Goal: Task Accomplishment & Management: Manage account settings

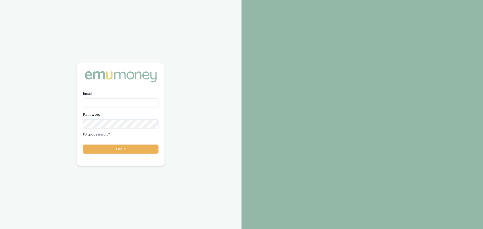
click at [112, 101] on input "Email" at bounding box center [121, 102] width 76 height 9
click at [83, 145] on button "Login" at bounding box center [121, 149] width 76 height 9
type input "brad.hearns@emumoney.com.au"
click at [126, 145] on button "Login" at bounding box center [121, 149] width 76 height 9
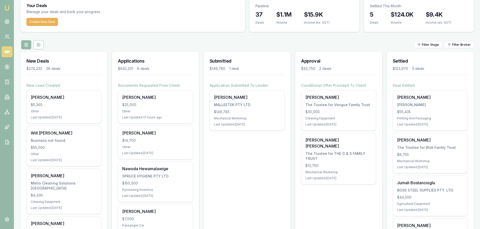
scroll to position [50, 0]
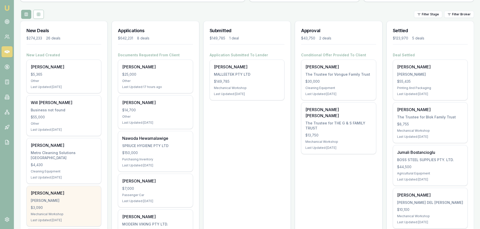
click at [45, 205] on div "$3,090" at bounding box center [64, 207] width 66 height 5
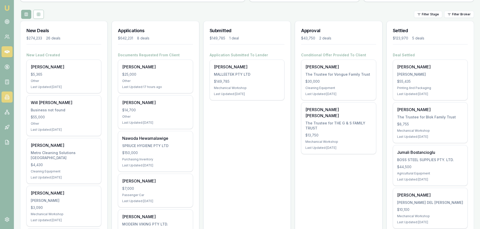
click at [6, 96] on icon at bounding box center [7, 97] width 3 height 4
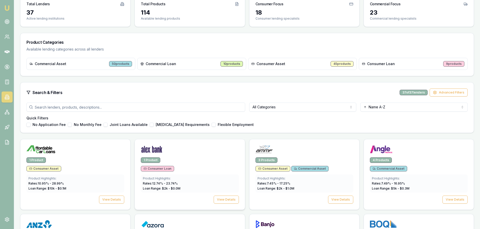
scroll to position [50, 0]
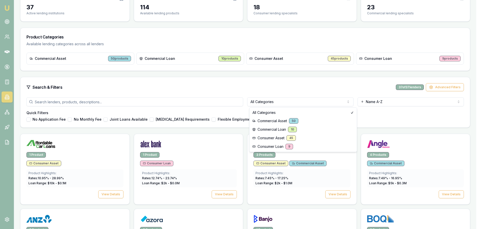
click at [283, 99] on html "Emu Broker [PERSON_NAME] Toggle Menu Lenders Directory Browse our directory of …" at bounding box center [240, 64] width 480 height 229
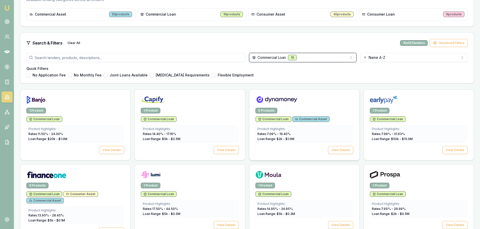
scroll to position [86, 0]
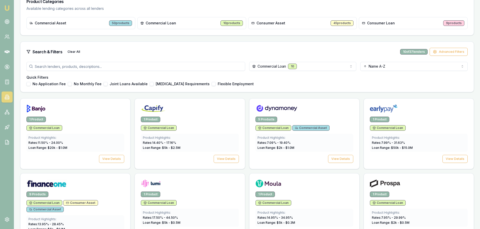
click at [298, 68] on html "Emu Broker [PERSON_NAME] Toggle Menu Lenders Directory Browse our directory of …" at bounding box center [240, 28] width 480 height 229
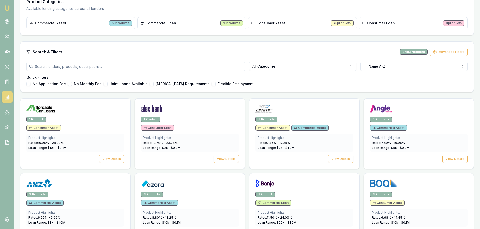
click at [160, 67] on input "search" at bounding box center [135, 66] width 219 height 9
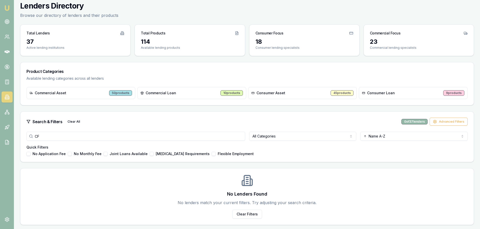
type input "CFI"
click at [23, 136] on div "CFI All Categories Name A-Z Quick Filters No Application Fee No Monthly Fee Joi…" at bounding box center [246, 147] width 453 height 30
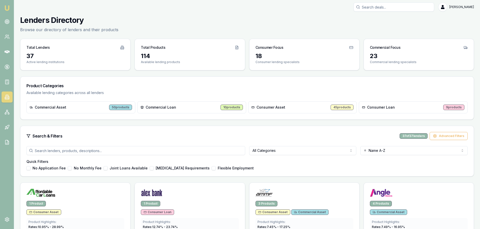
scroll to position [0, 0]
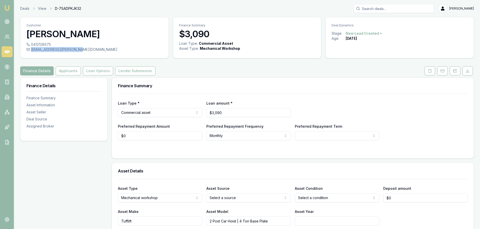
drag, startPoint x: 79, startPoint y: 50, endPoint x: 77, endPoint y: 51, distance: 2.7
click at [78, 52] on div "0412128675 kayley.palmer@hotmail.com" at bounding box center [94, 50] width 148 height 16
copy div "kayley.palmer@hotmail.com"
